Goal: Entertainment & Leisure: Consume media (video, audio)

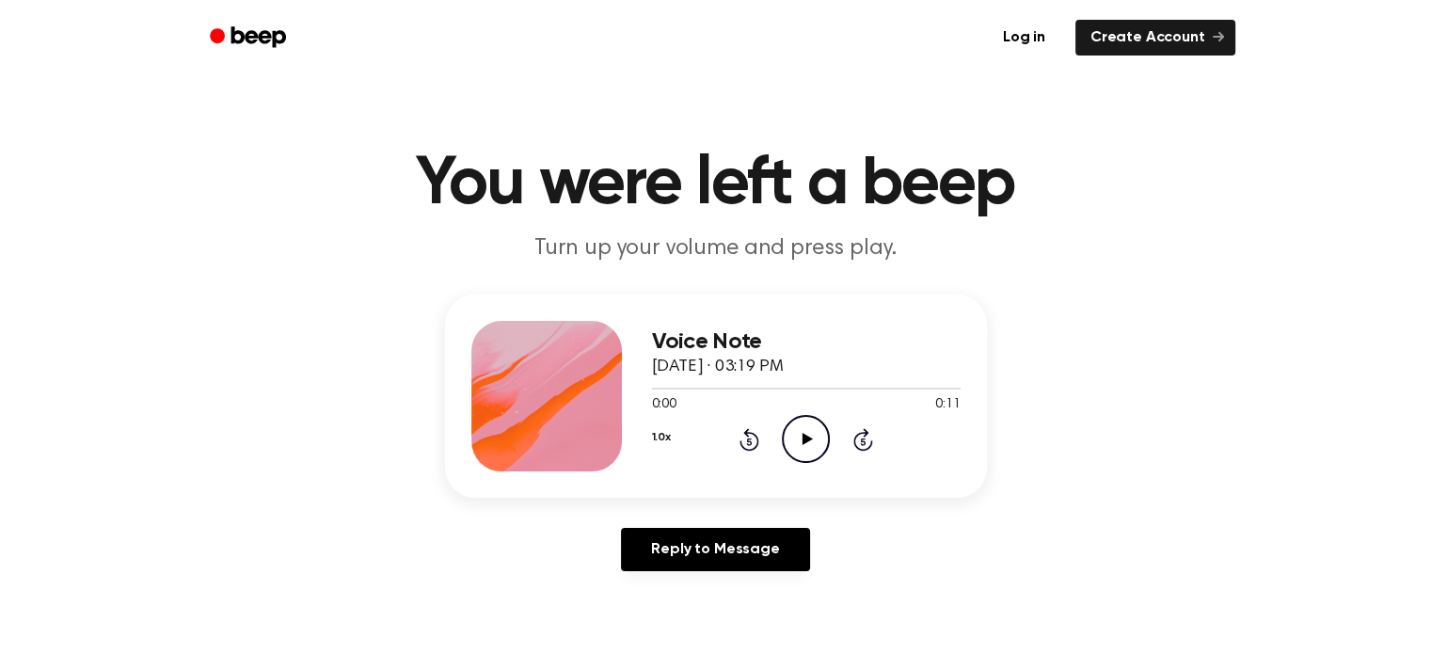
click at [797, 432] on icon "Play Audio" at bounding box center [806, 439] width 48 height 48
click at [811, 438] on icon "Play Audio" at bounding box center [806, 439] width 48 height 48
click at [800, 438] on icon "Play Audio" at bounding box center [806, 439] width 48 height 48
click at [805, 440] on icon at bounding box center [808, 439] width 10 height 12
click at [794, 435] on icon "Play Audio" at bounding box center [806, 439] width 48 height 48
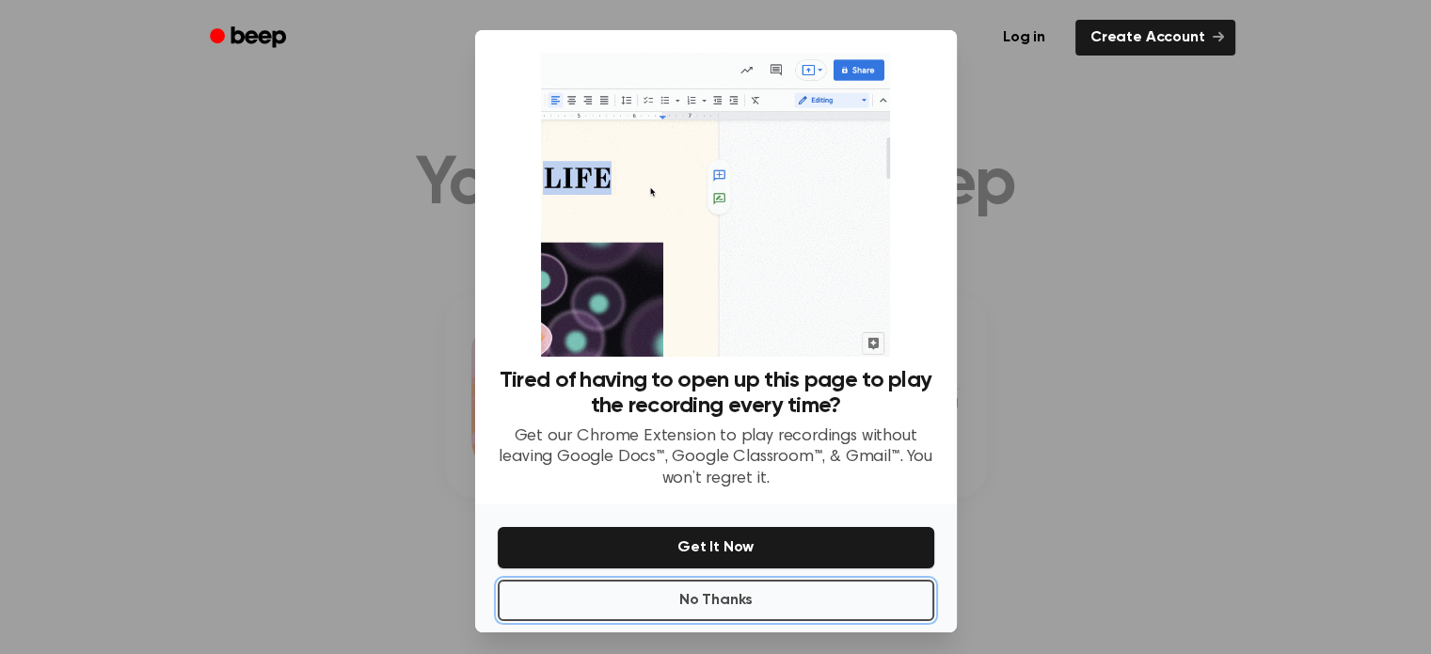
click at [814, 593] on button "No Thanks" at bounding box center [716, 600] width 437 height 41
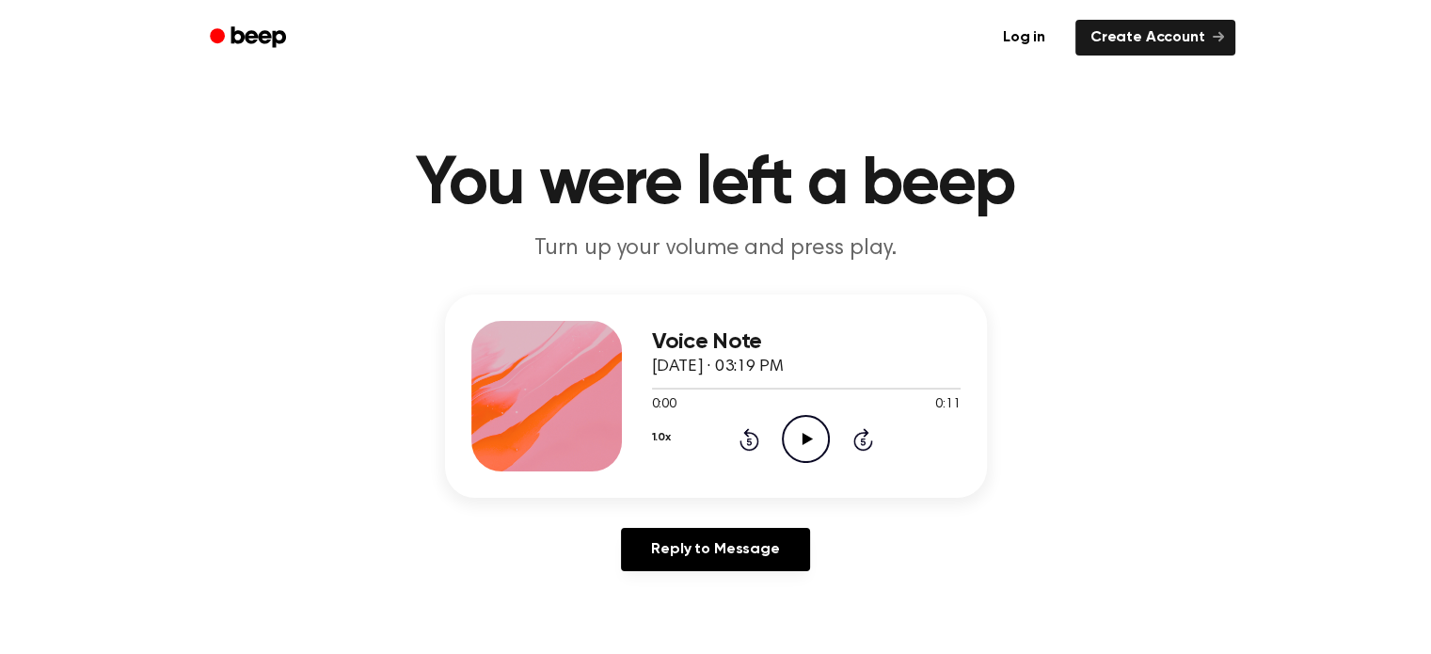
click at [798, 451] on icon "Play Audio" at bounding box center [806, 439] width 48 height 48
click at [816, 434] on icon "Play Audio" at bounding box center [806, 439] width 48 height 48
click at [805, 444] on icon "Play Audio" at bounding box center [806, 439] width 48 height 48
click at [806, 436] on icon at bounding box center [808, 439] width 10 height 12
click at [820, 443] on icon "Play Audio" at bounding box center [806, 439] width 48 height 48
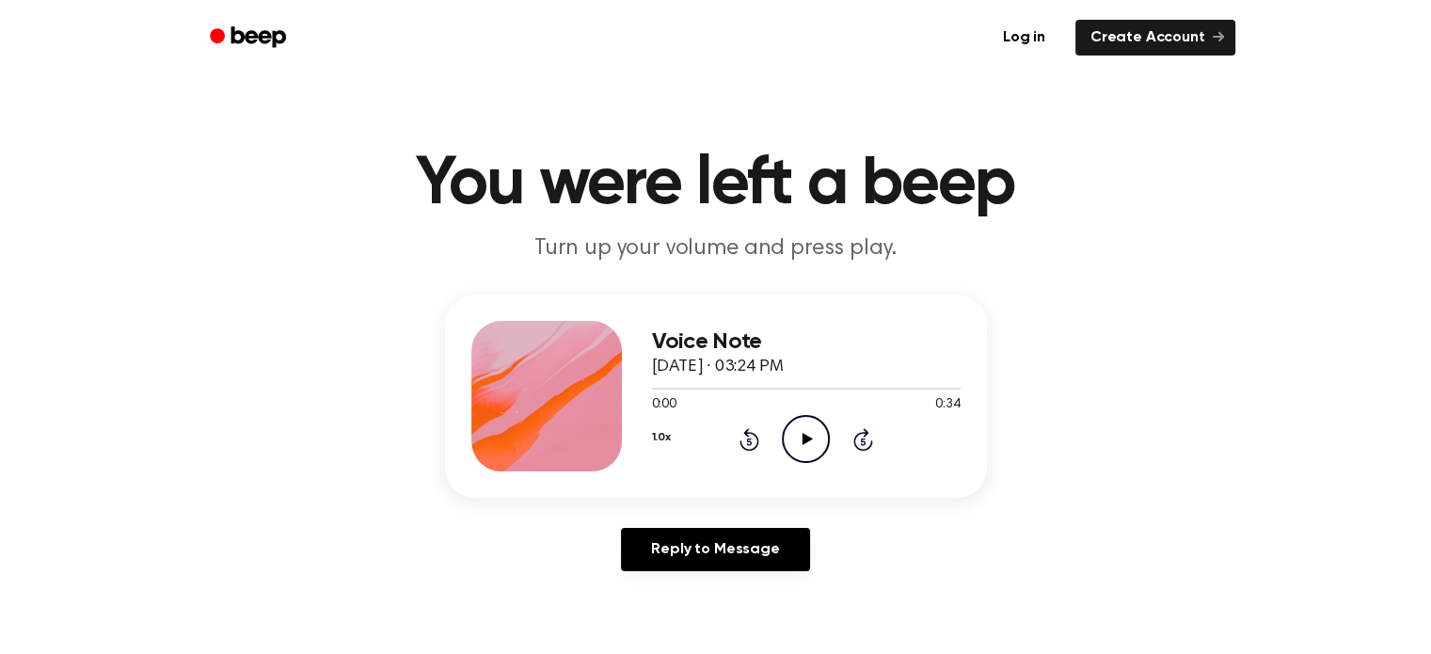
click at [797, 432] on icon "Play Audio" at bounding box center [806, 439] width 48 height 48
click at [795, 434] on icon "Play Audio" at bounding box center [806, 439] width 48 height 48
click at [812, 438] on icon at bounding box center [808, 439] width 10 height 12
click at [809, 445] on icon "Play Audio" at bounding box center [806, 439] width 48 height 48
click at [801, 448] on icon "Play Audio" at bounding box center [806, 439] width 48 height 48
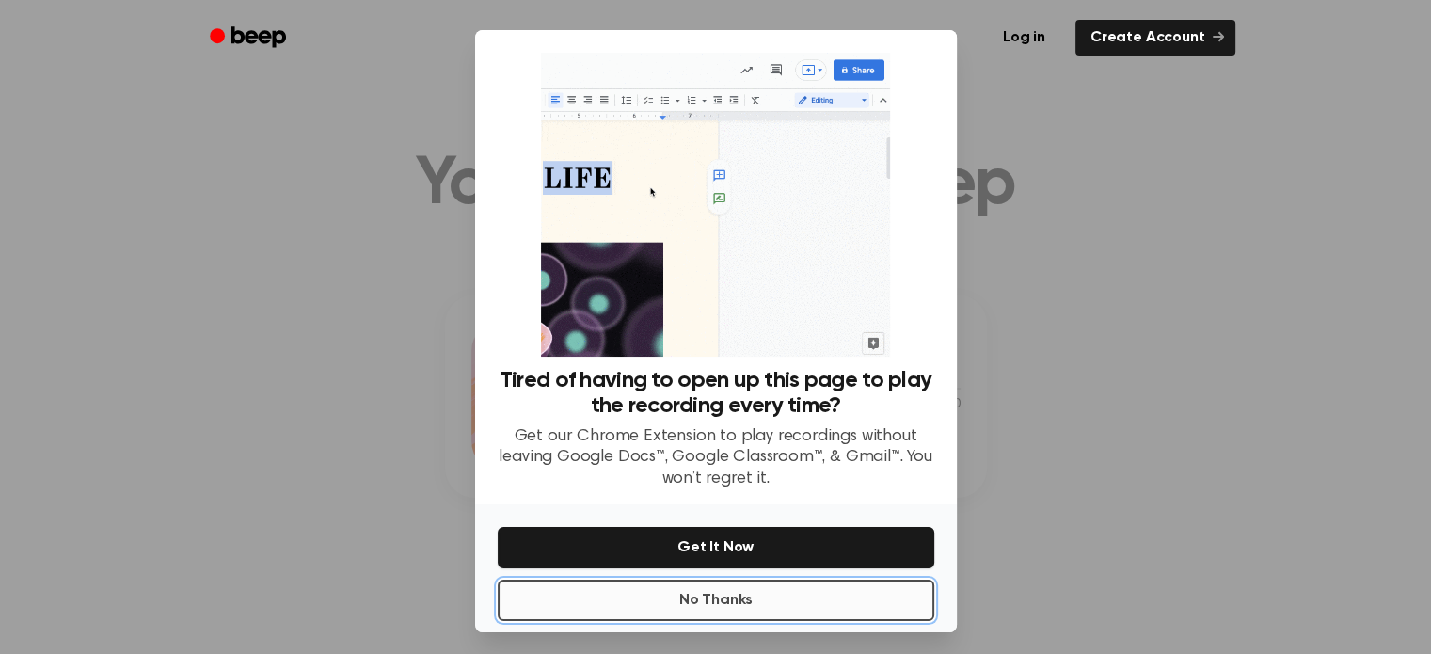
click at [797, 607] on button "No Thanks" at bounding box center [716, 600] width 437 height 41
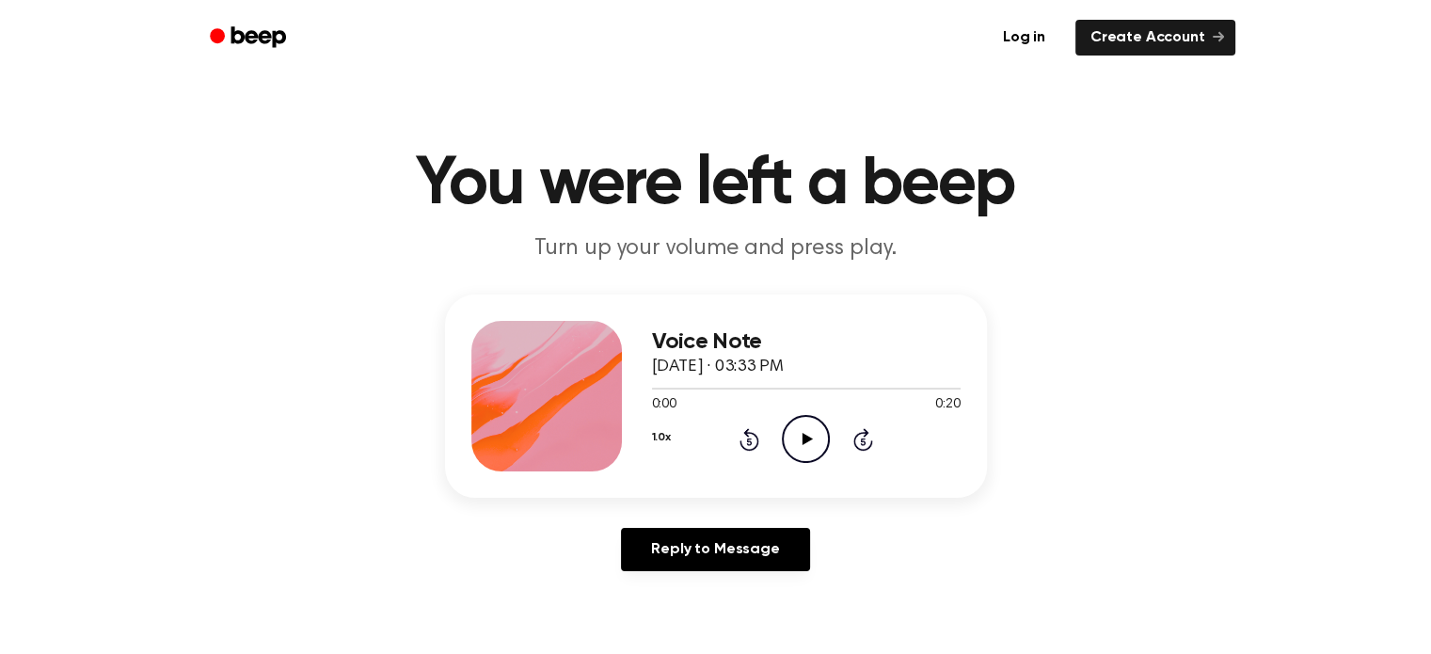
click at [803, 432] on icon "Play Audio" at bounding box center [806, 439] width 48 height 48
click at [800, 446] on icon "Play Audio" at bounding box center [806, 439] width 48 height 48
click at [798, 439] on icon "Play Audio" at bounding box center [806, 439] width 48 height 48
click at [811, 436] on icon "Play Audio" at bounding box center [806, 439] width 48 height 48
click at [804, 427] on icon "Play Audio" at bounding box center [806, 439] width 48 height 48
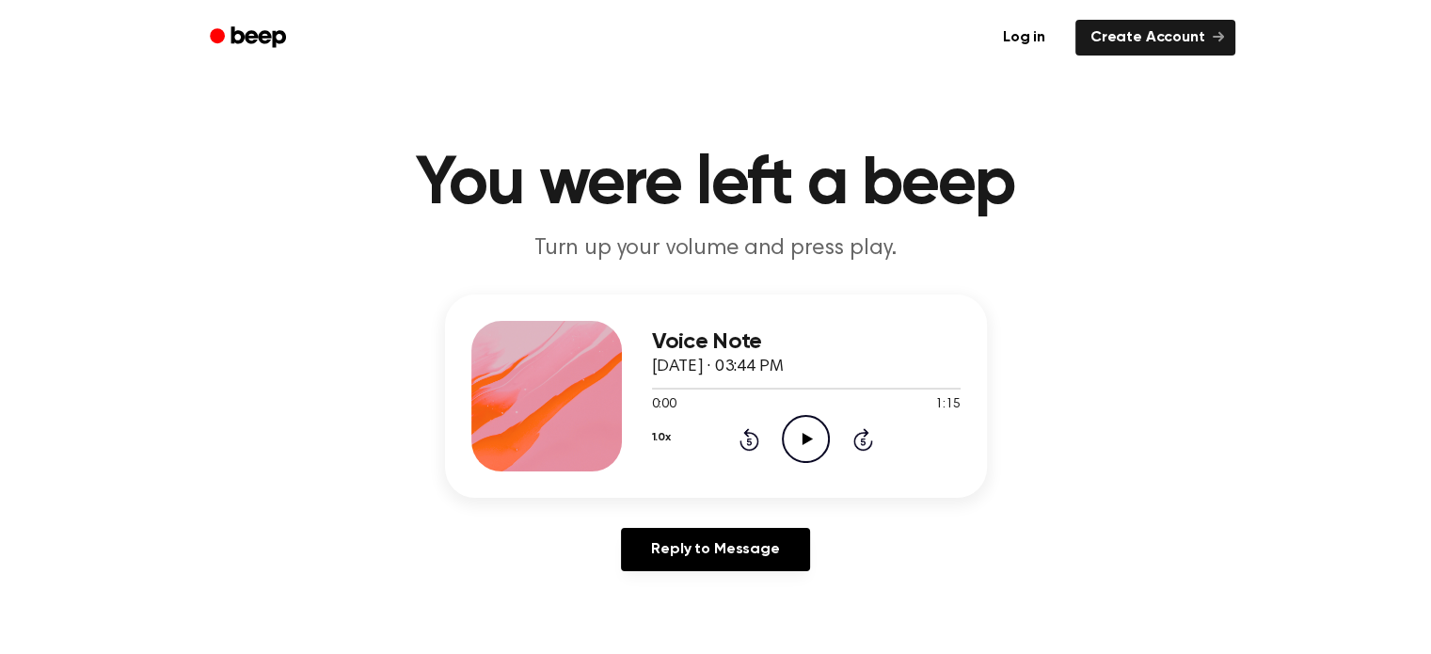
click at [817, 441] on icon "Play Audio" at bounding box center [806, 439] width 48 height 48
